Goal: Information Seeking & Learning: Learn about a topic

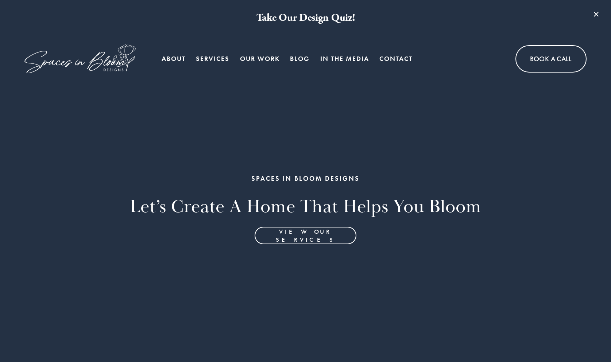
click at [302, 58] on link "Blog" at bounding box center [300, 58] width 20 height 15
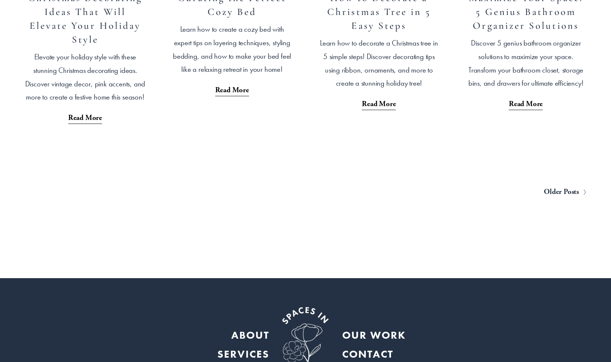
scroll to position [1399, 0]
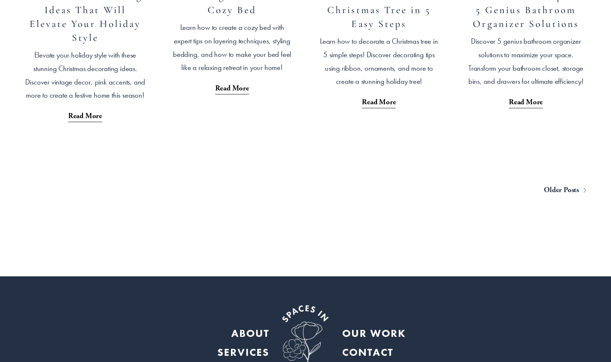
click at [562, 184] on span "Older Posts" at bounding box center [561, 191] width 35 height 14
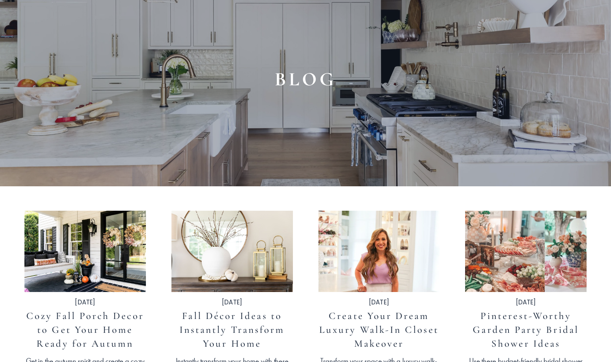
scroll to position [81, 0]
